Goal: Information Seeking & Learning: Learn about a topic

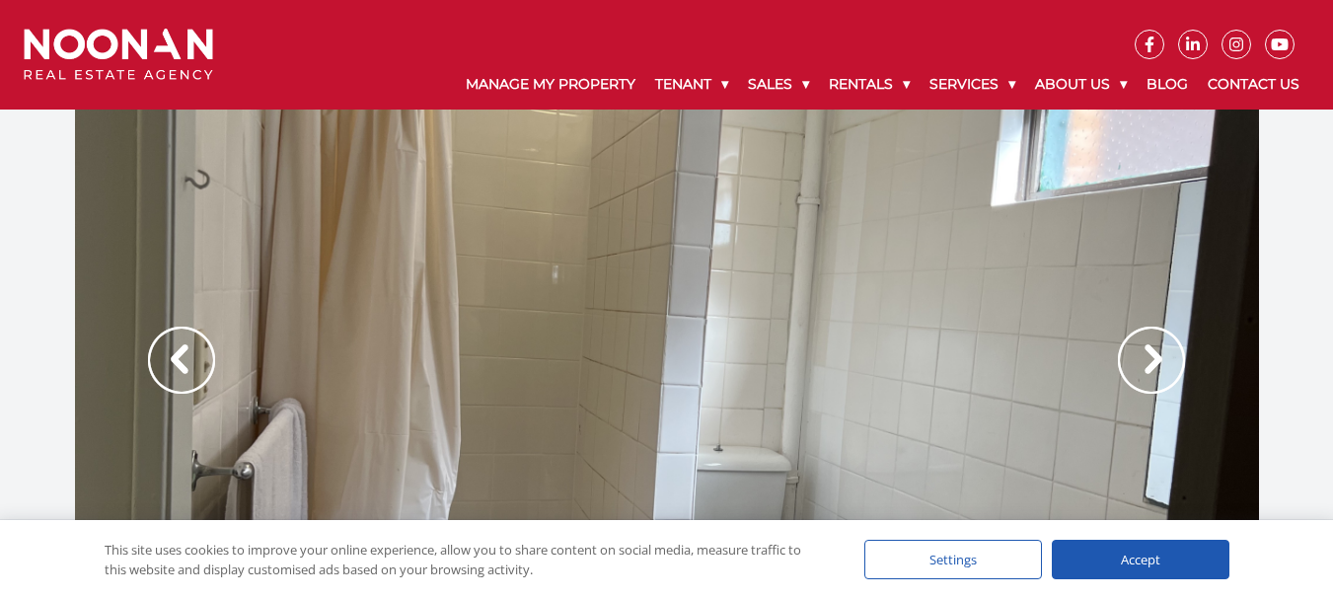
click at [1146, 354] on img at bounding box center [1151, 360] width 67 height 67
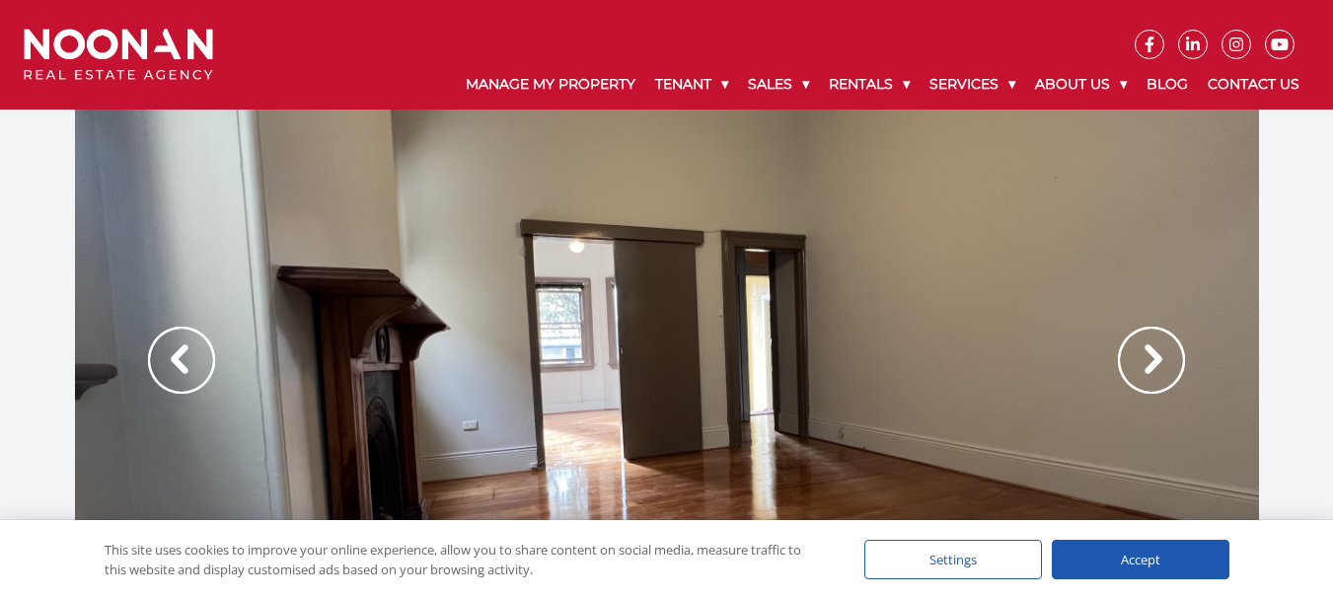
click at [1146, 354] on img at bounding box center [1151, 360] width 67 height 67
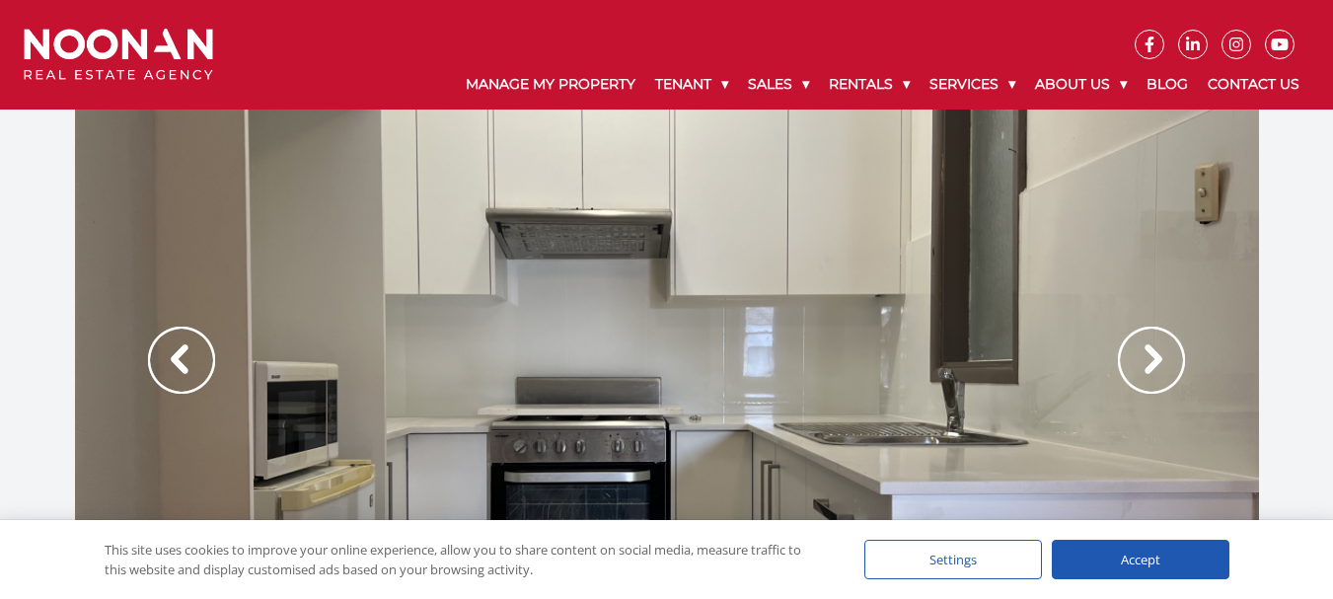
click at [1146, 354] on img at bounding box center [1151, 360] width 67 height 67
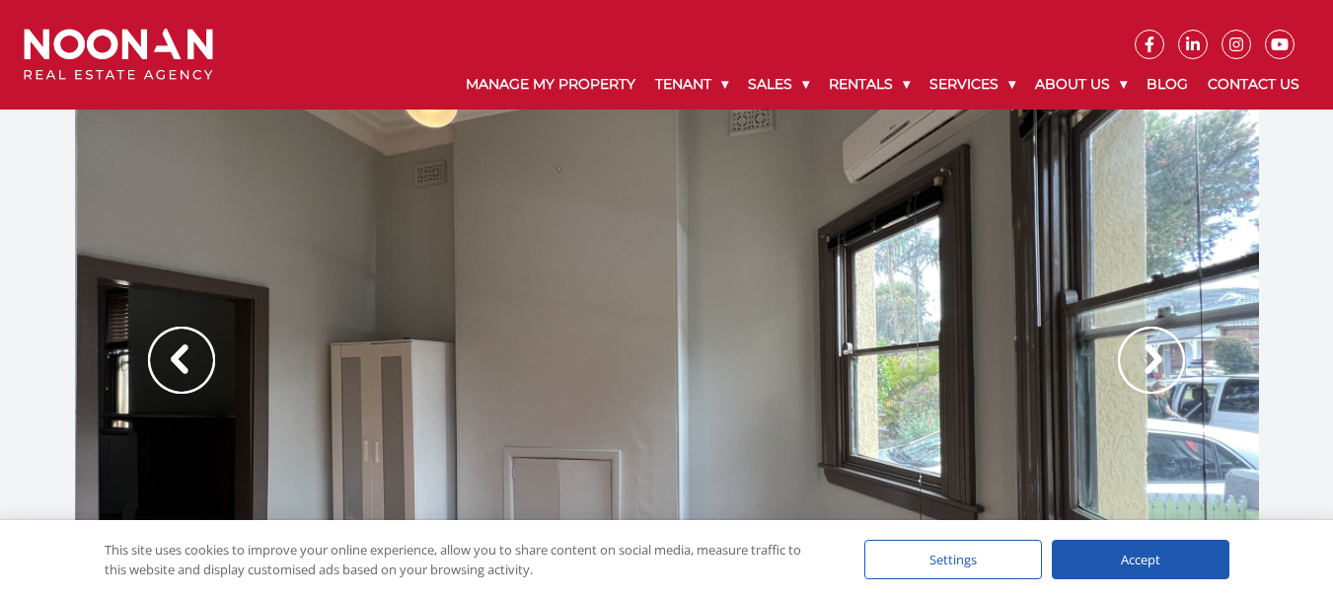
click at [1146, 354] on img at bounding box center [1151, 360] width 67 height 67
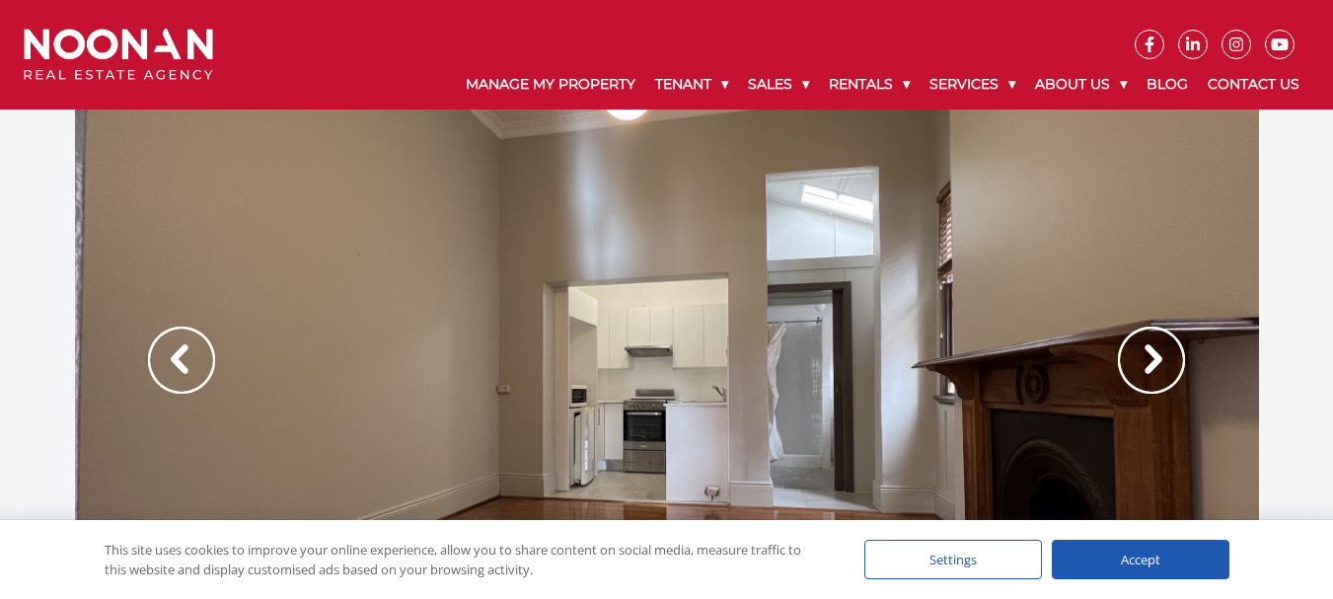
click at [1146, 354] on img at bounding box center [1151, 360] width 67 height 67
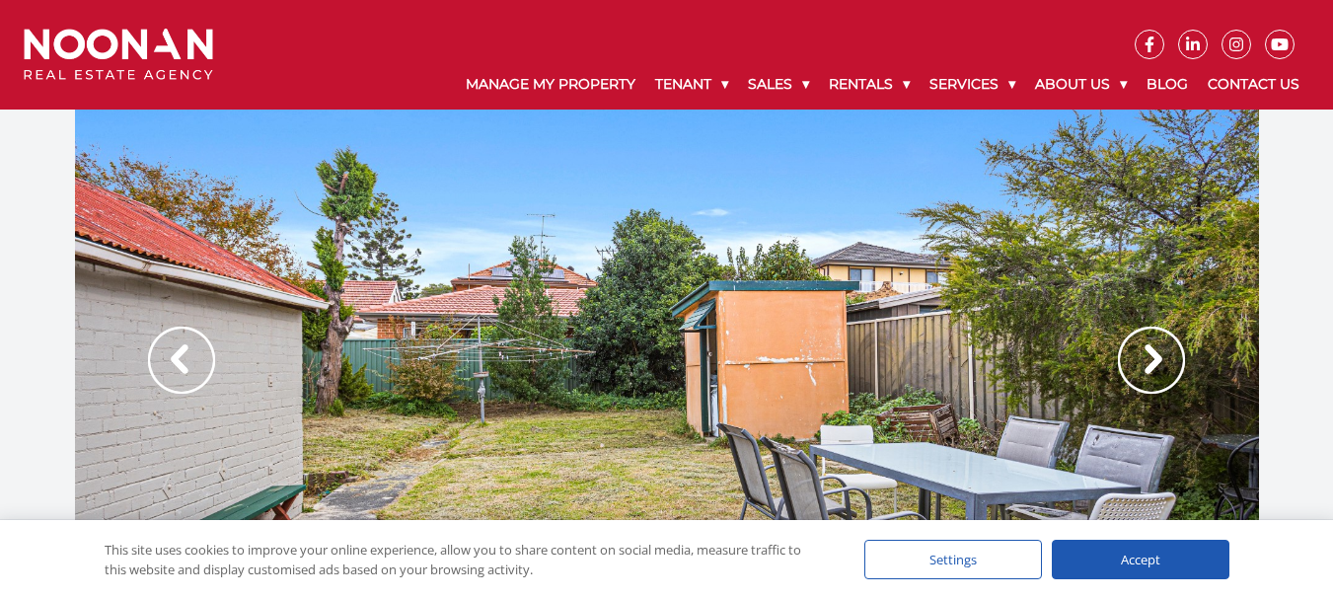
click at [1146, 354] on img at bounding box center [1151, 360] width 67 height 67
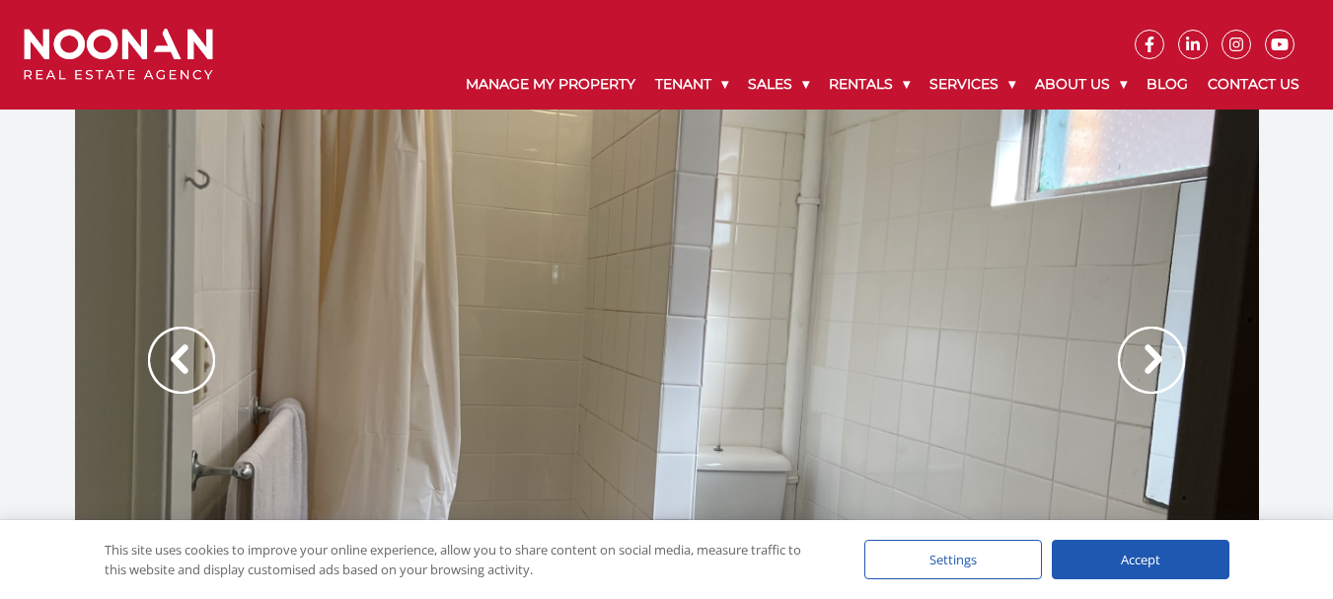
click at [1146, 354] on img at bounding box center [1151, 360] width 67 height 67
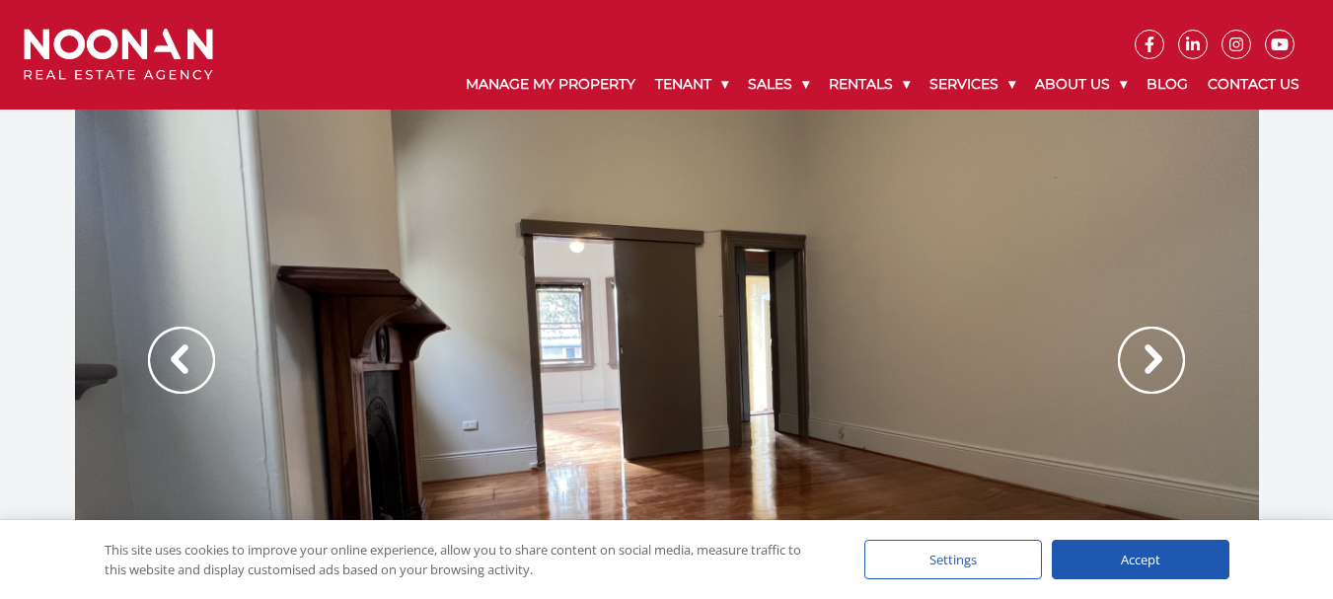
click at [1146, 354] on img at bounding box center [1151, 360] width 67 height 67
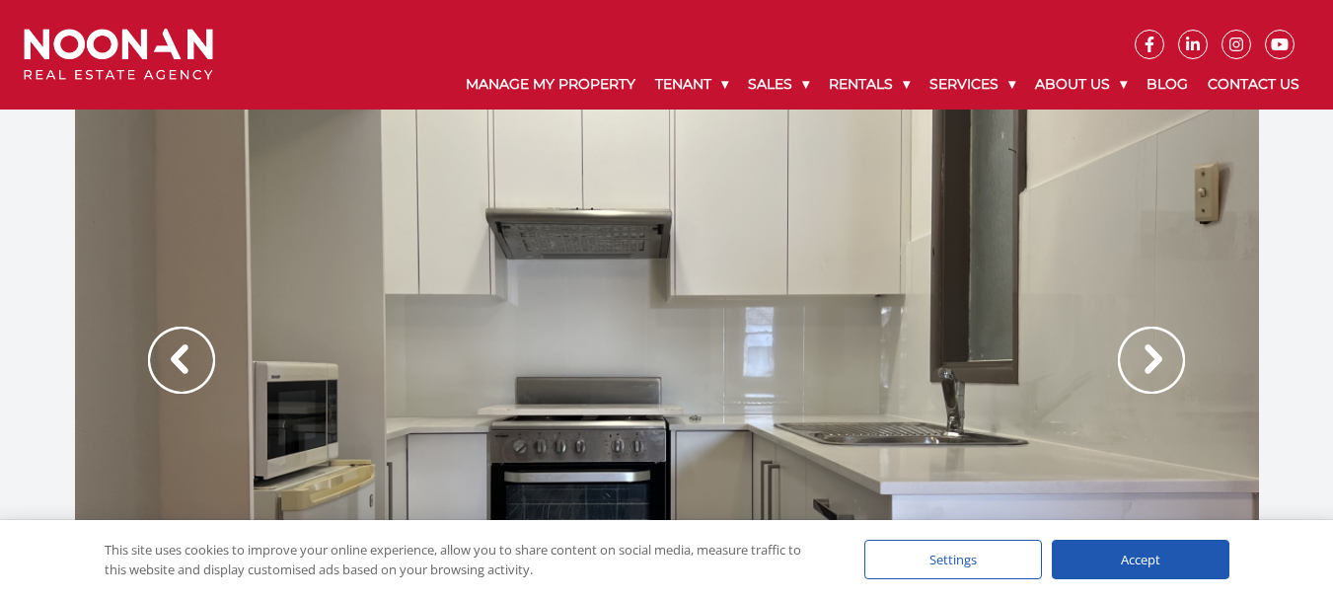
click at [1146, 354] on img at bounding box center [1151, 360] width 67 height 67
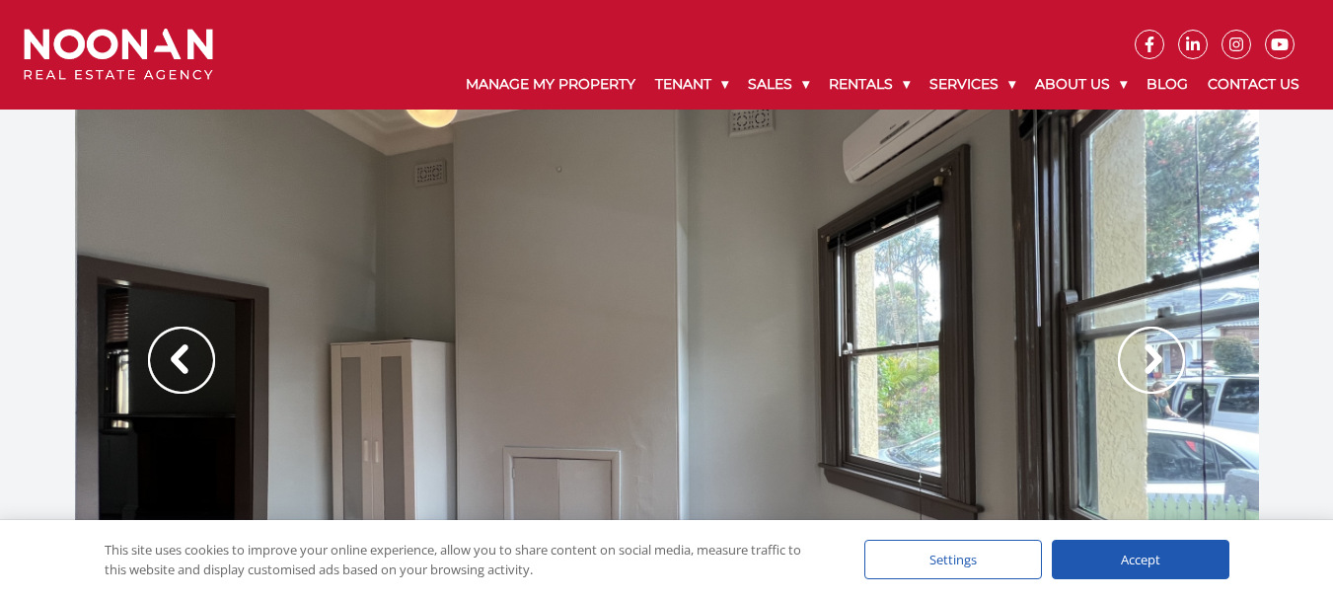
click at [1146, 354] on img at bounding box center [1151, 360] width 67 height 67
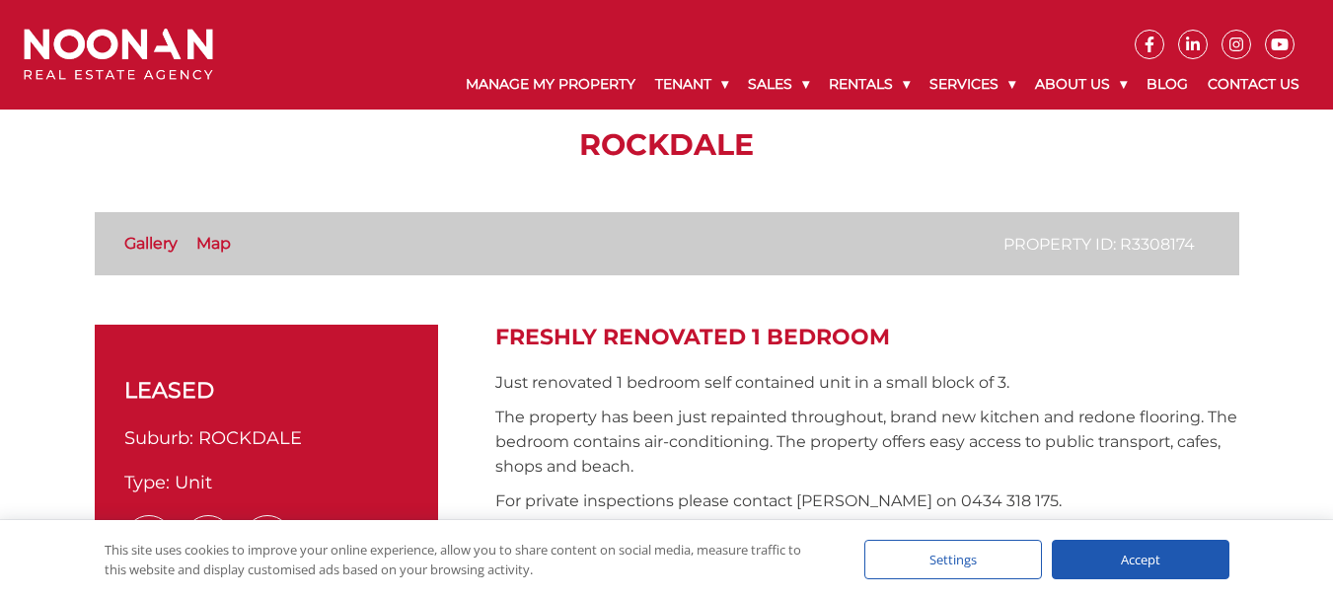
scroll to position [395, 0]
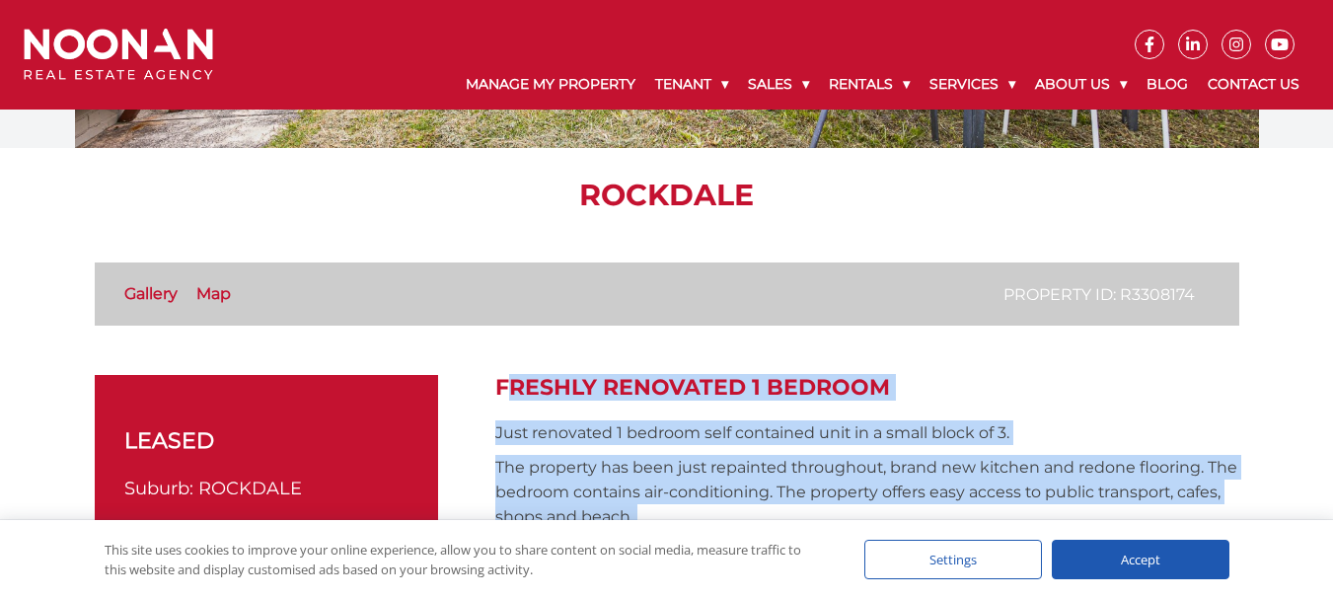
drag, startPoint x: 497, startPoint y: 383, endPoint x: 638, endPoint y: 475, distance: 168.3
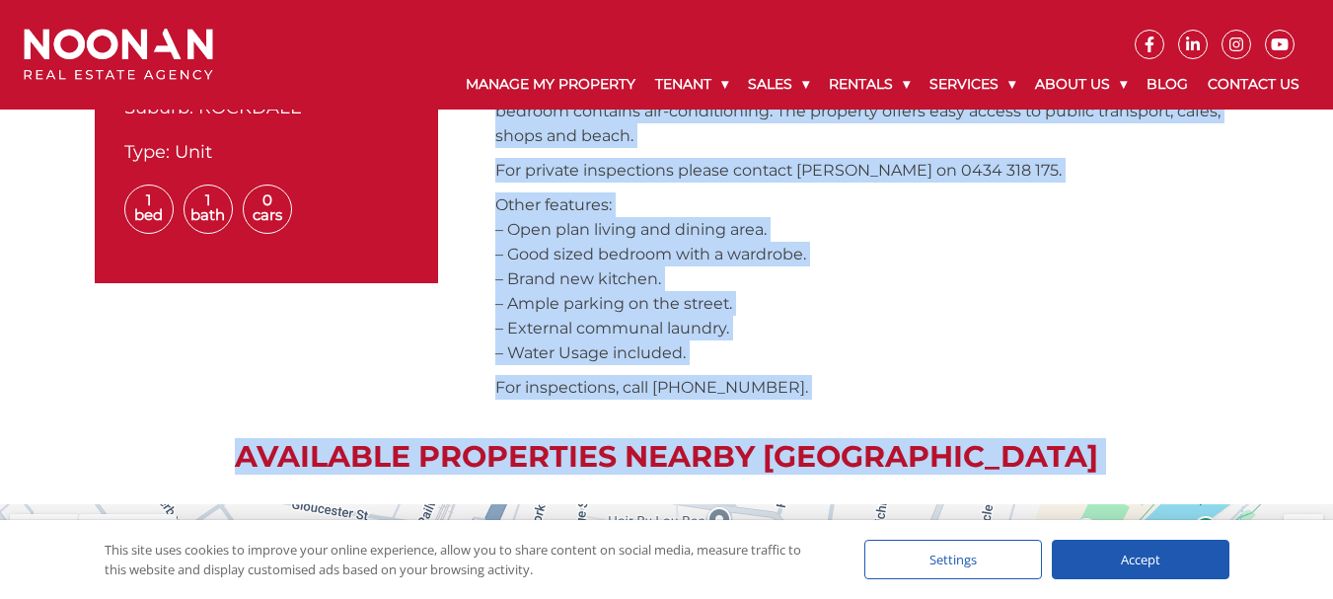
scroll to position [789, 0]
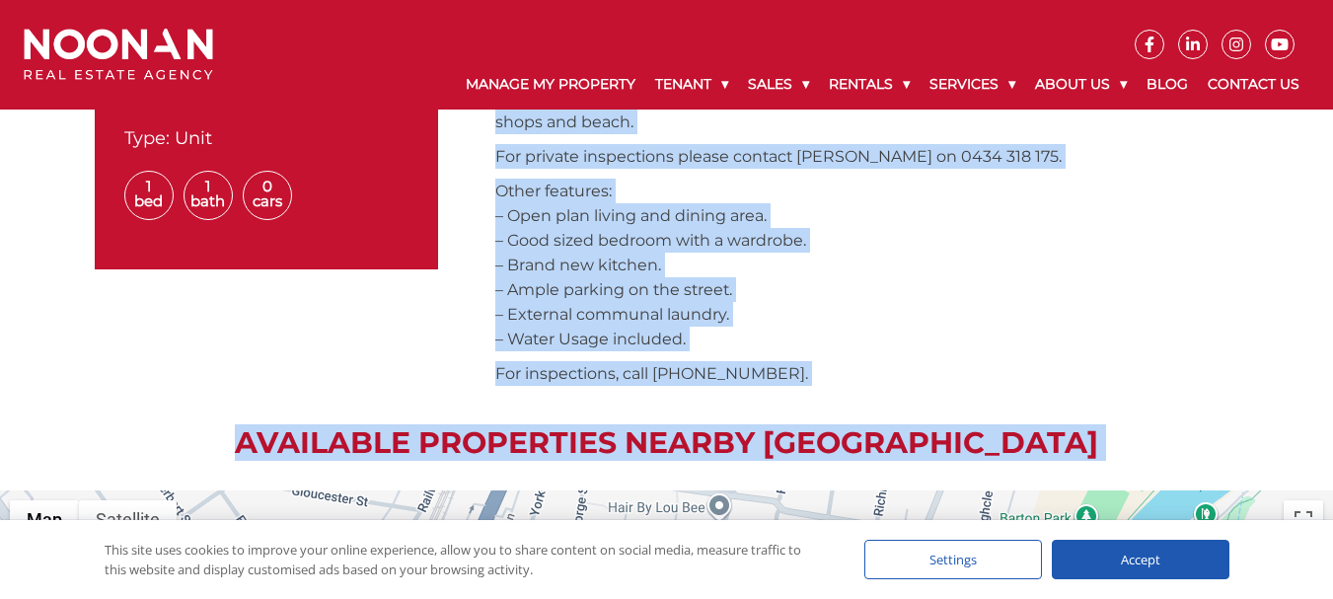
click at [777, 376] on p "For inspections, call [PHONE_NUMBER]." at bounding box center [867, 373] width 744 height 25
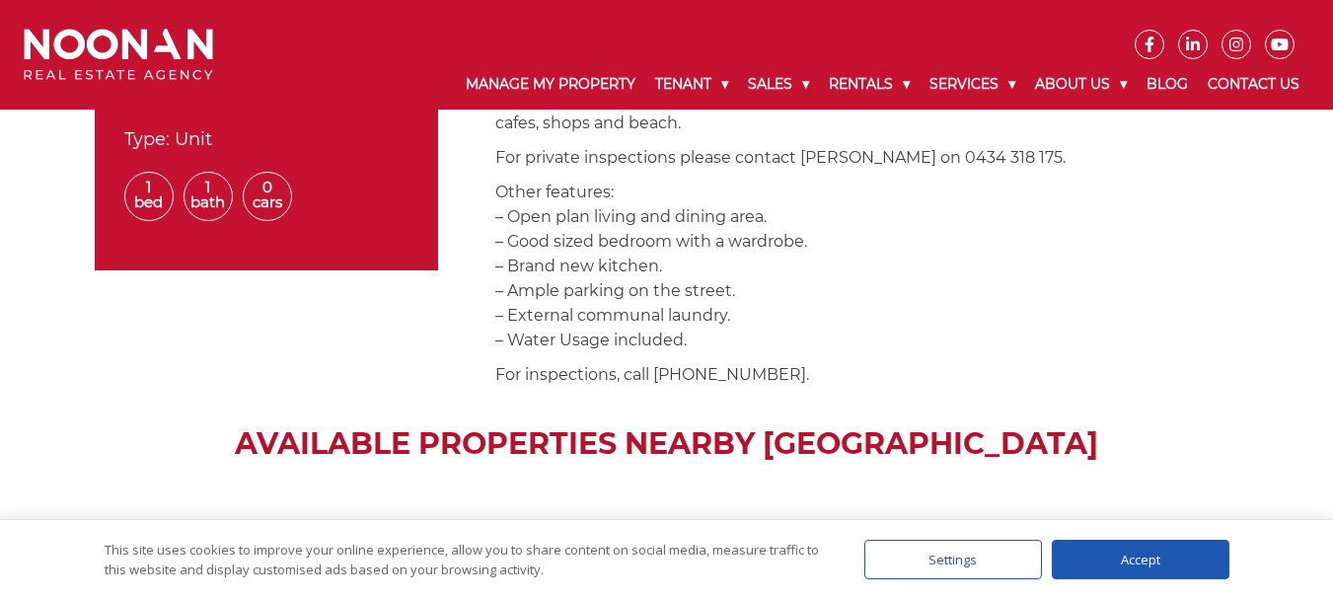
scroll to position [789, 0]
